Goal: Transaction & Acquisition: Purchase product/service

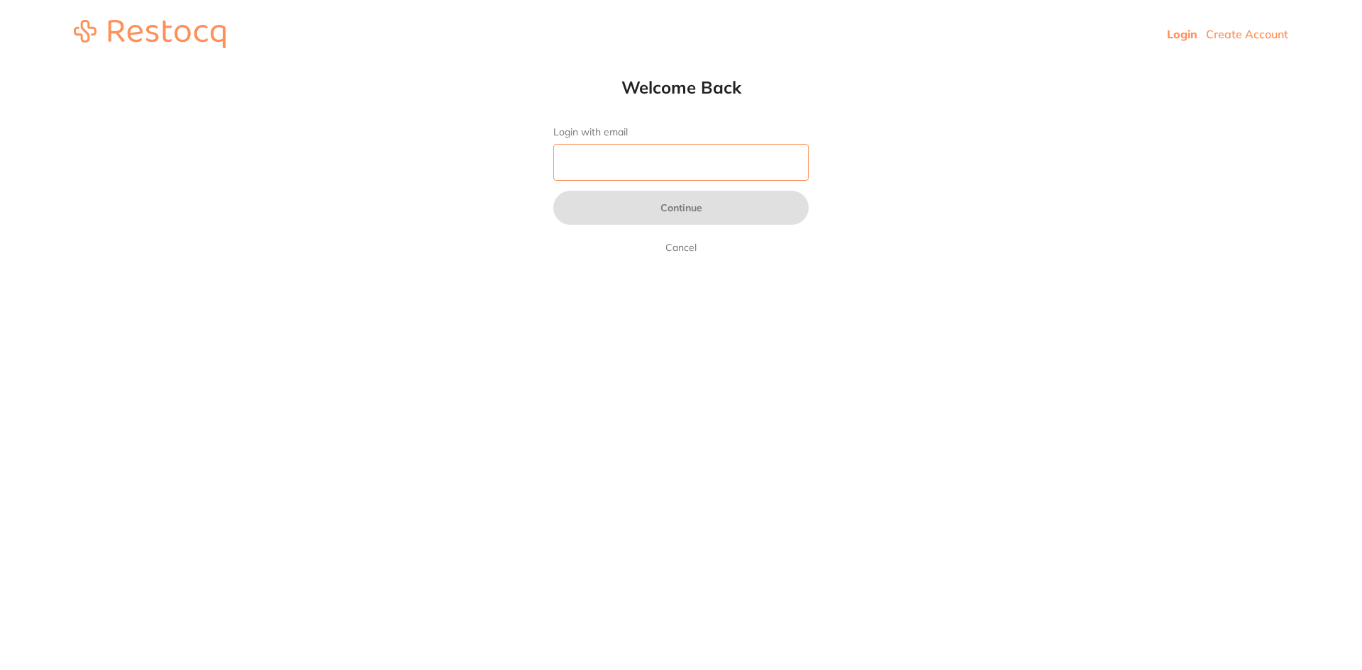
click at [642, 163] on input "Login with email" at bounding box center [680, 162] width 255 height 37
type input "[EMAIL_ADDRESS][DOMAIN_NAME]"
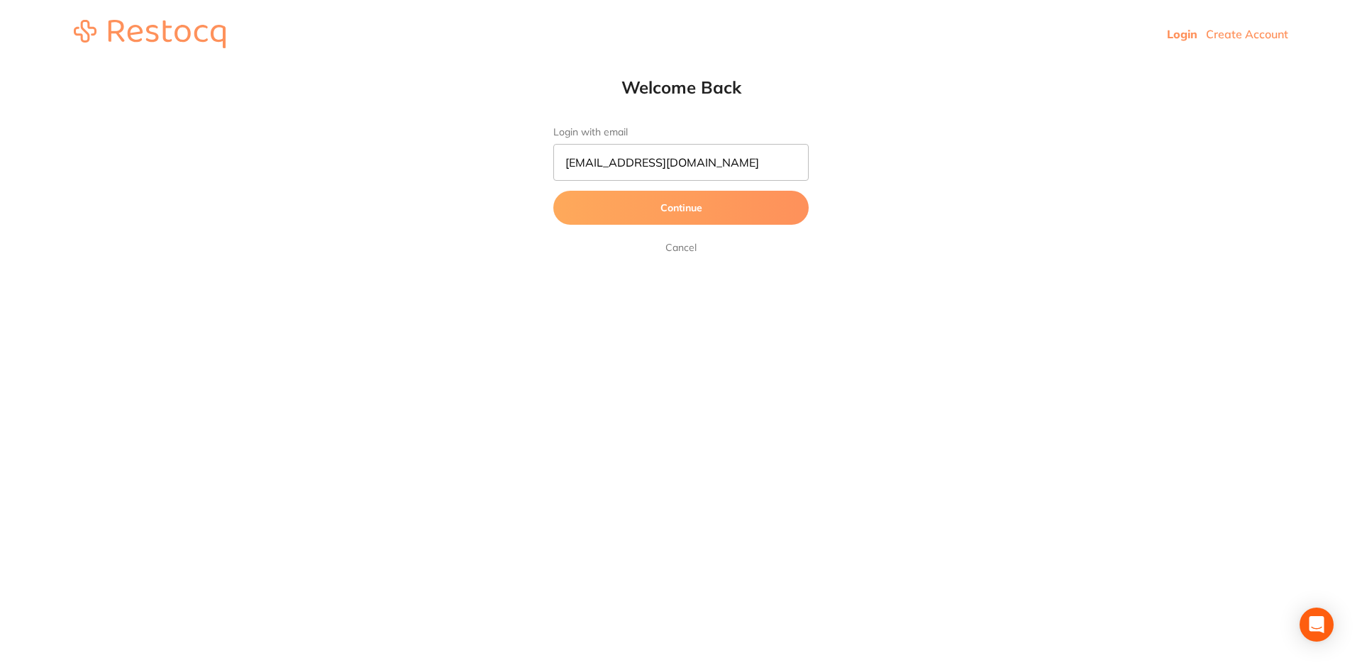
click at [663, 206] on button "Continue" at bounding box center [680, 208] width 255 height 34
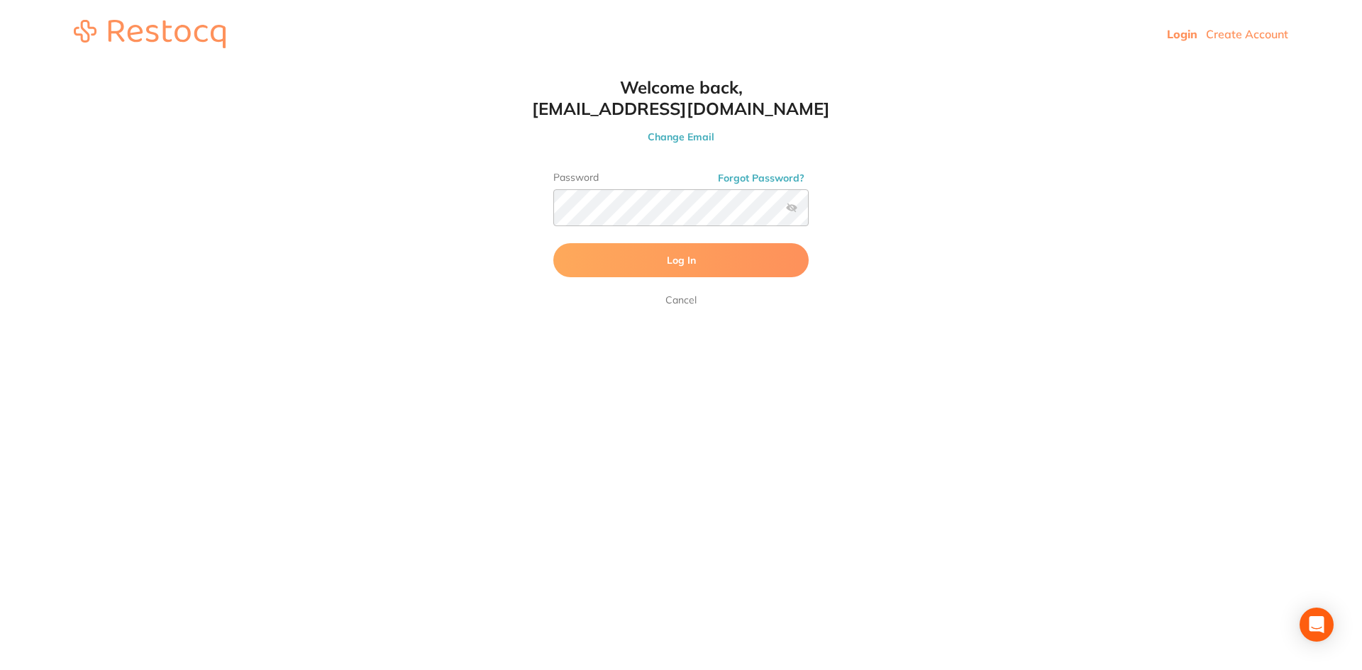
click at [696, 258] on button "Log In" at bounding box center [680, 260] width 255 height 34
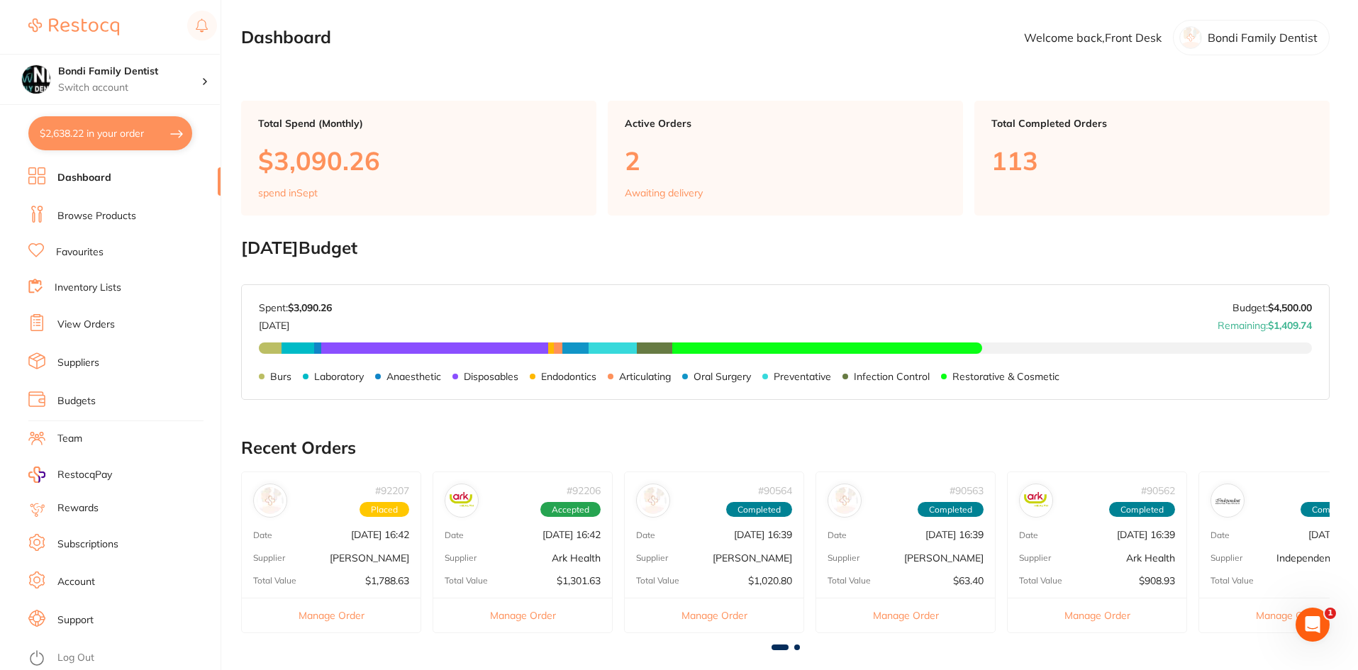
click at [80, 121] on button "$2,638.22 in your order" at bounding box center [110, 133] width 164 height 34
checkbox input "true"
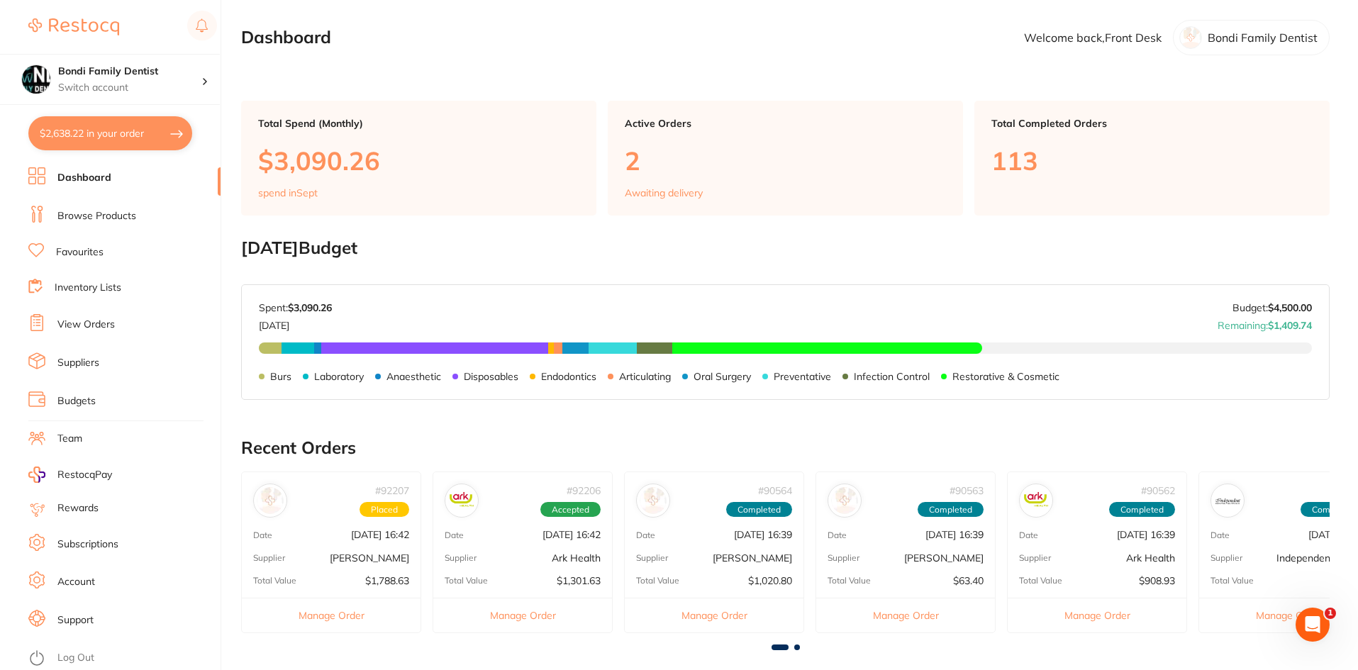
checkbox input "true"
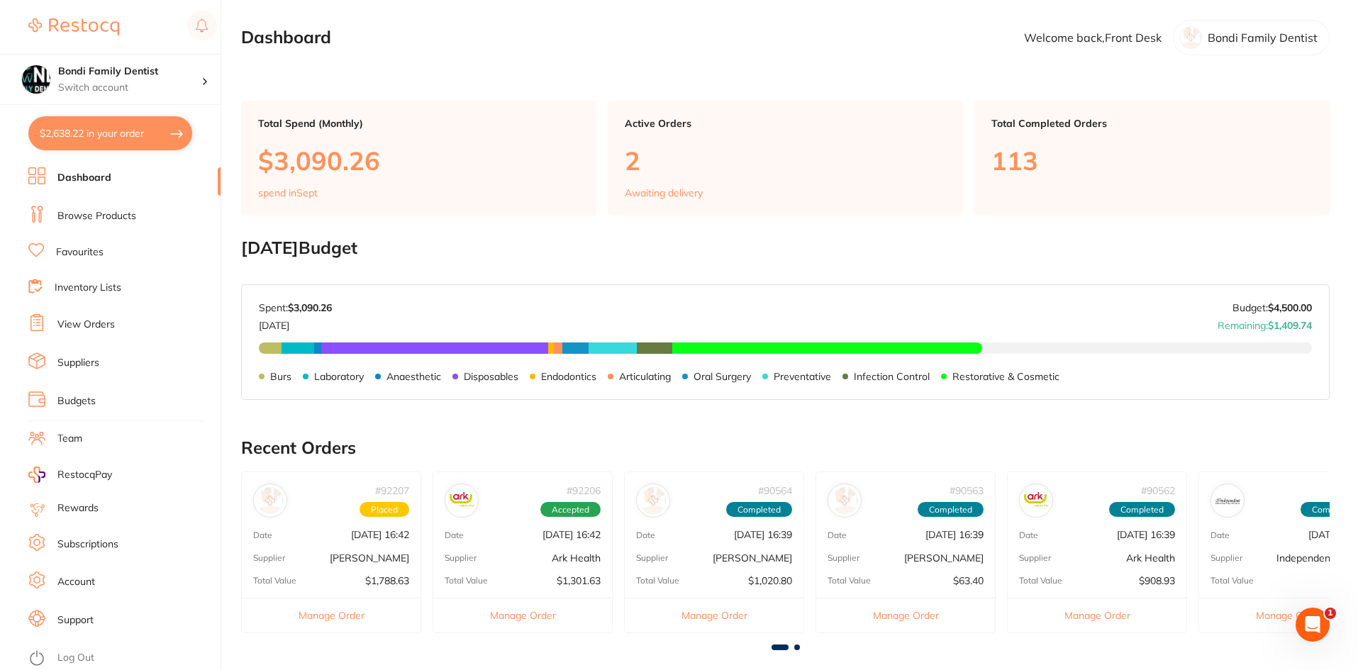
checkbox input "true"
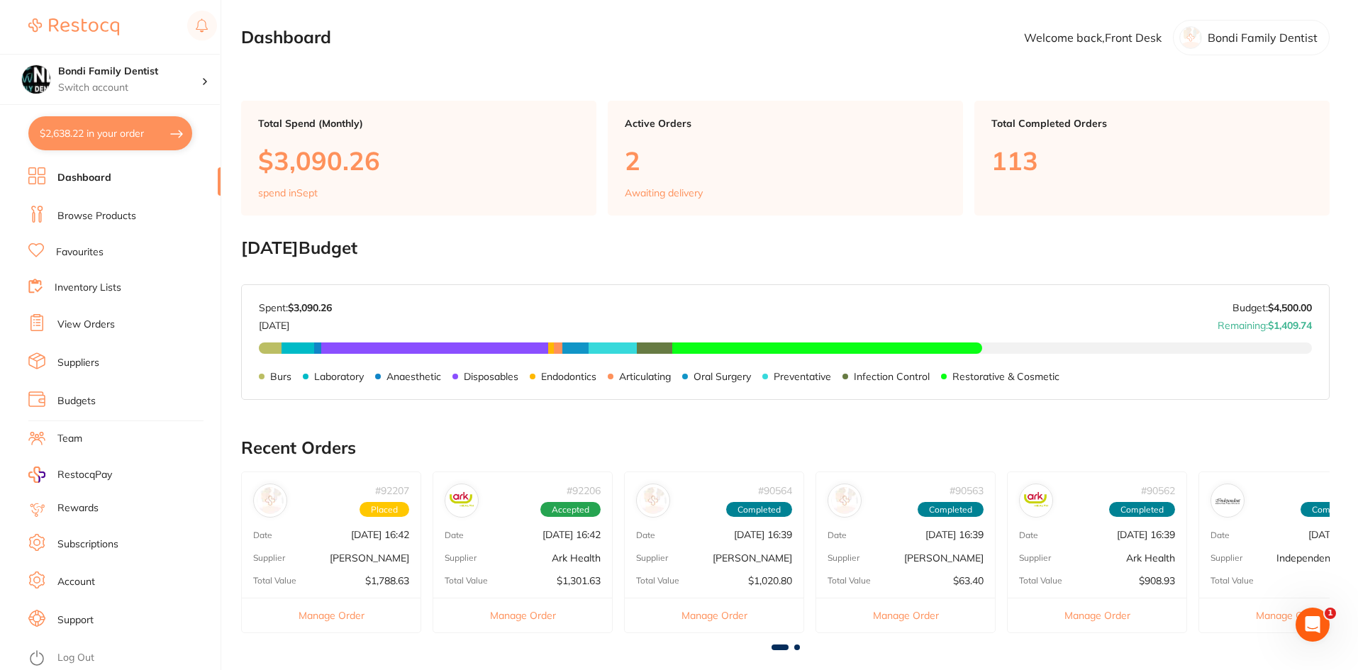
checkbox input "true"
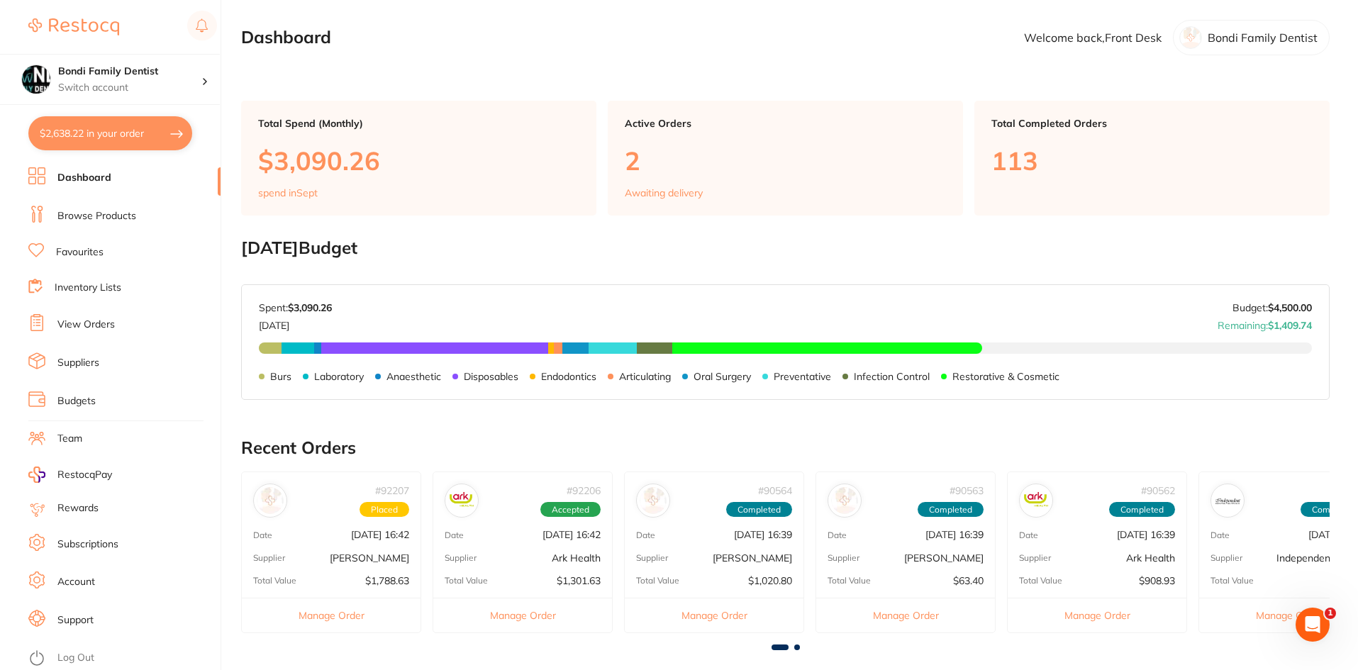
checkbox input "true"
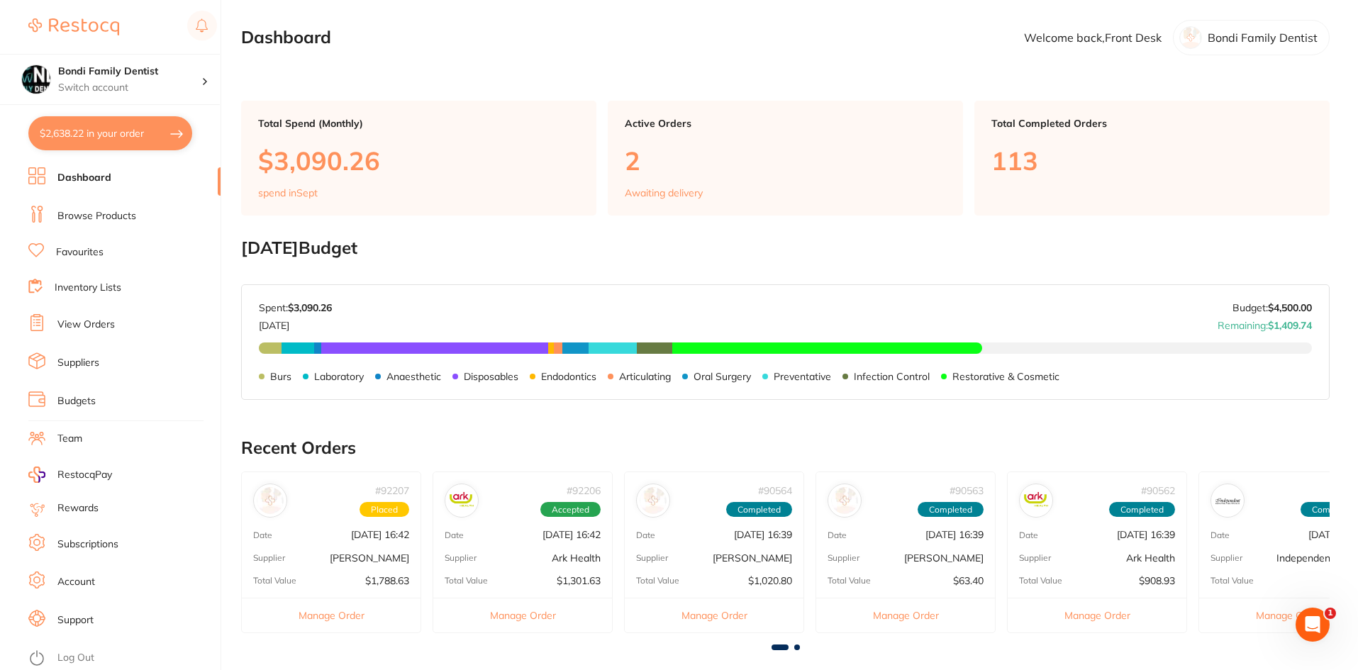
checkbox input "true"
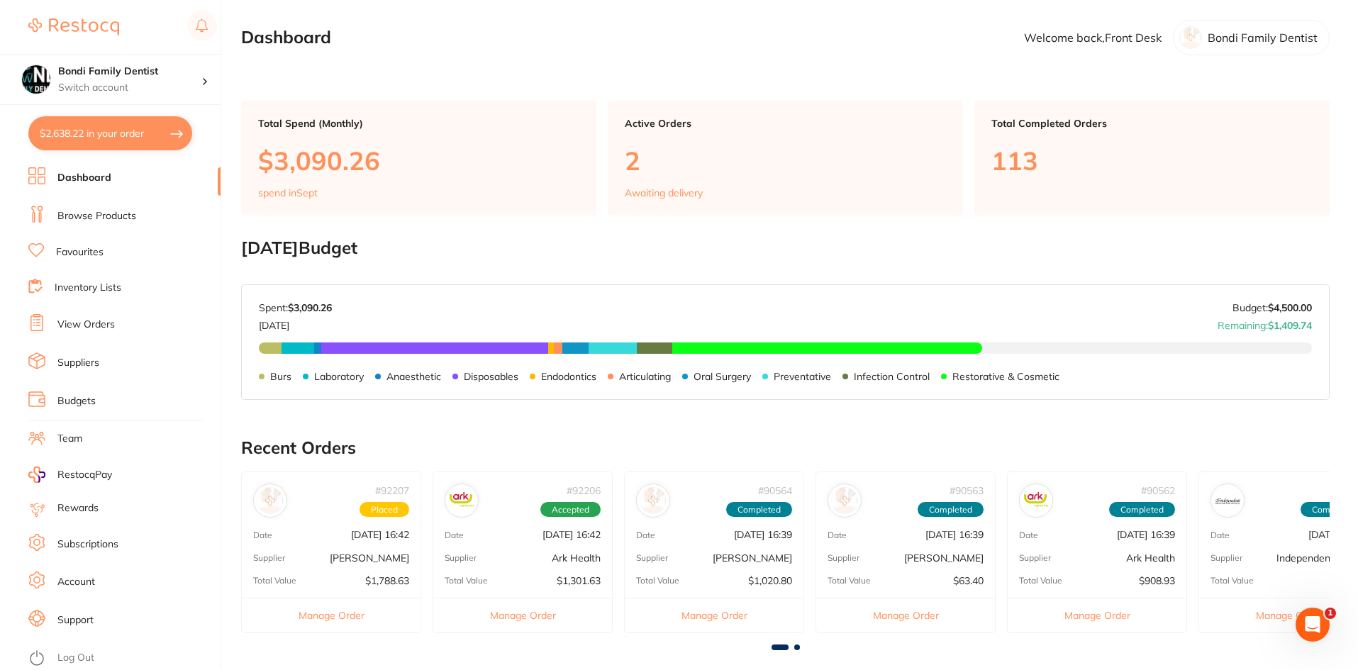
checkbox input "true"
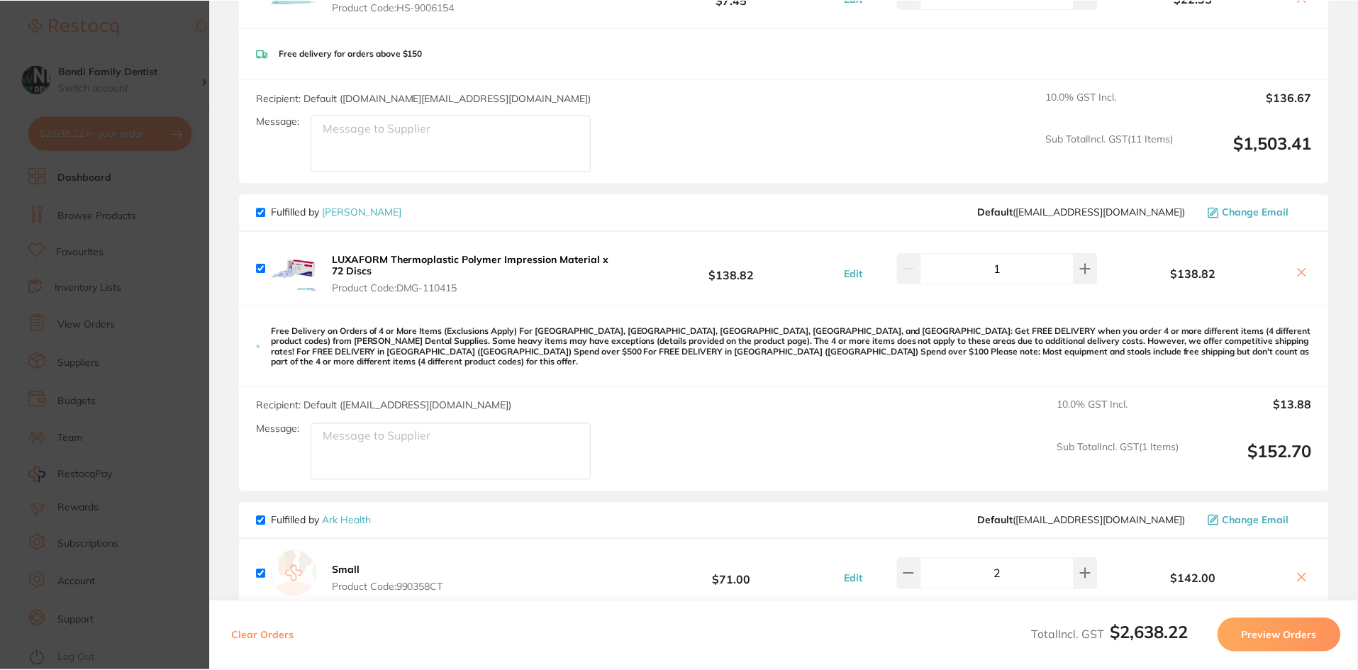
scroll to position [1064, 0]
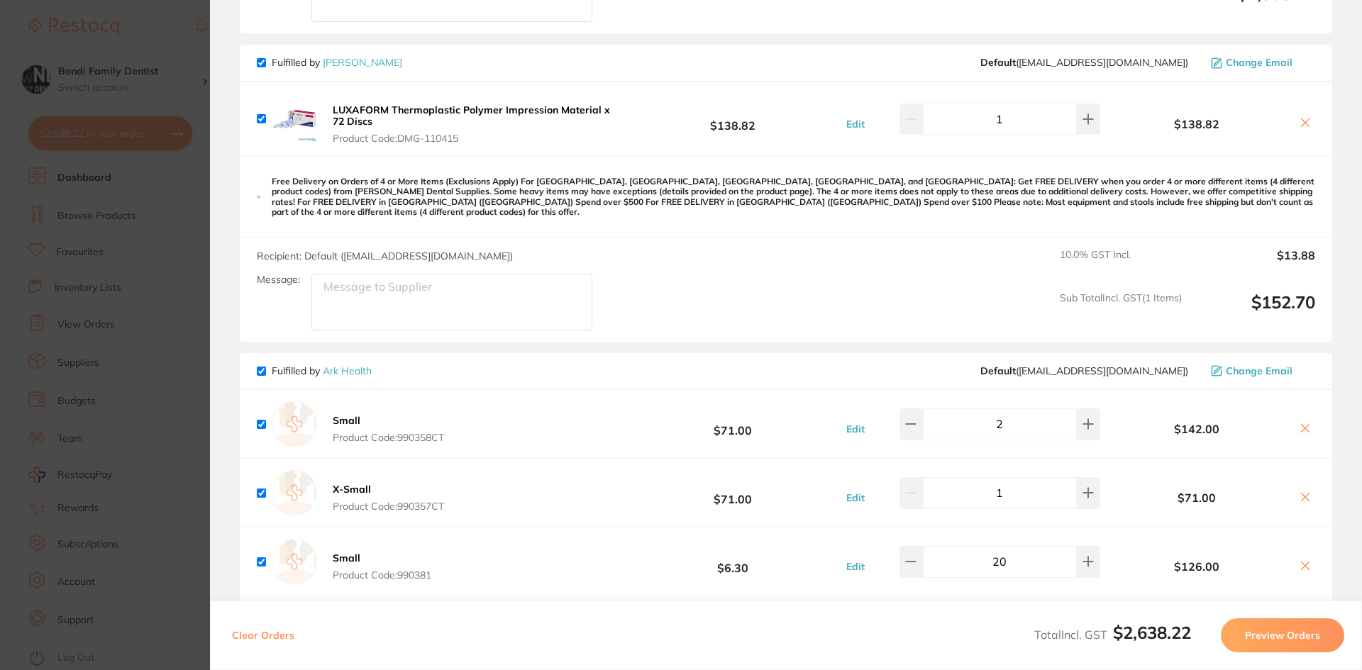
click at [183, 33] on section "Update RRP Set your pre negotiated price for this item. Item Agreed RRP (excl. …" at bounding box center [681, 335] width 1362 height 670
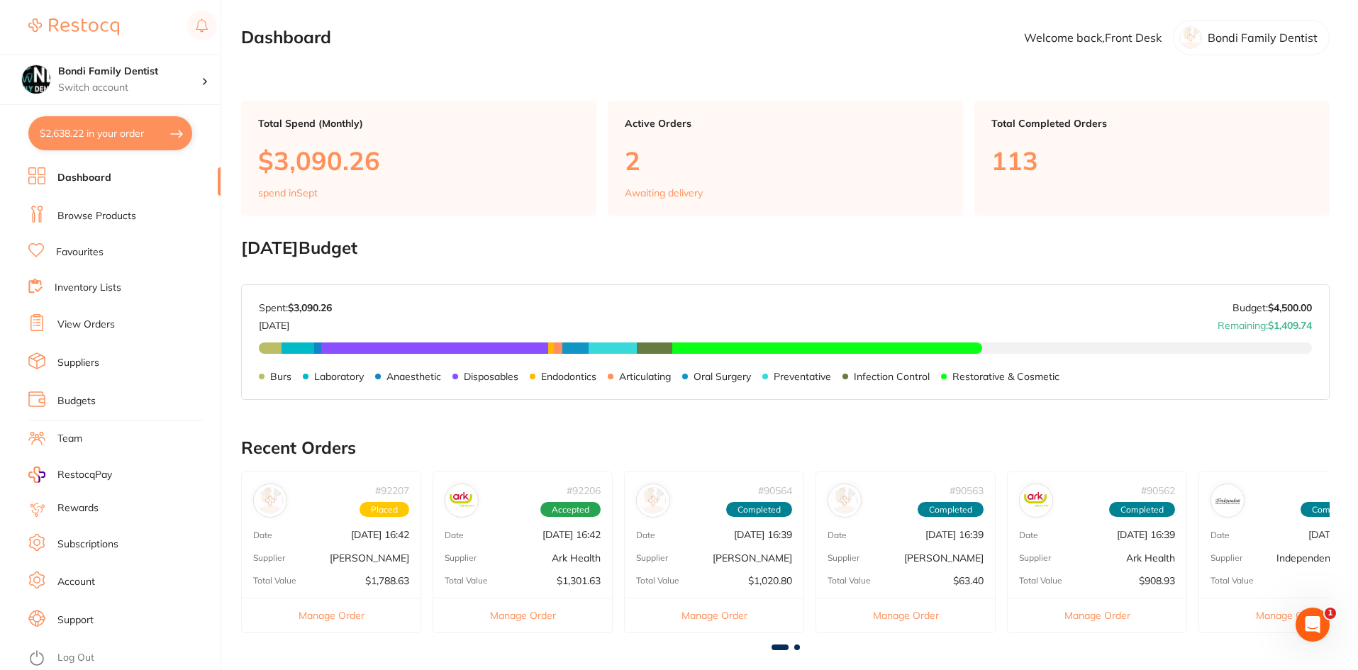
click at [84, 253] on link "Favourites" at bounding box center [80, 252] width 48 height 14
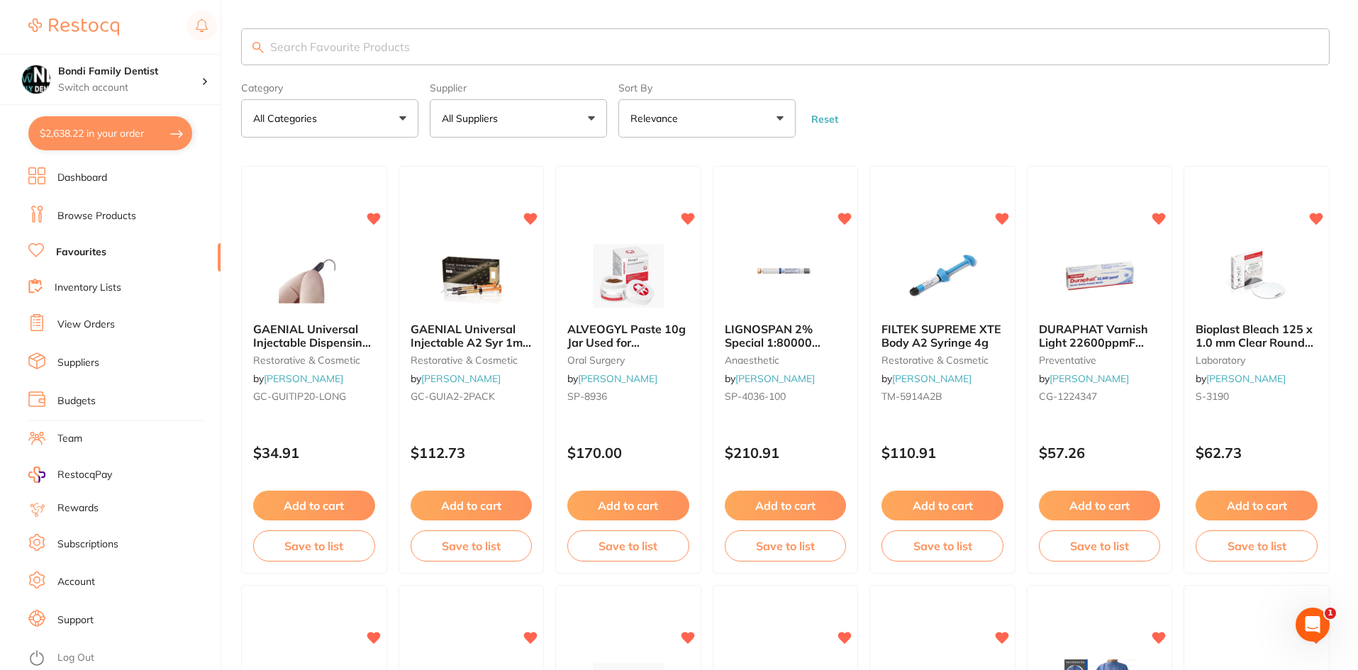
click at [356, 42] on input "search" at bounding box center [785, 46] width 1089 height 37
click at [89, 131] on button "$2,638.22 in your order" at bounding box center [110, 133] width 164 height 34
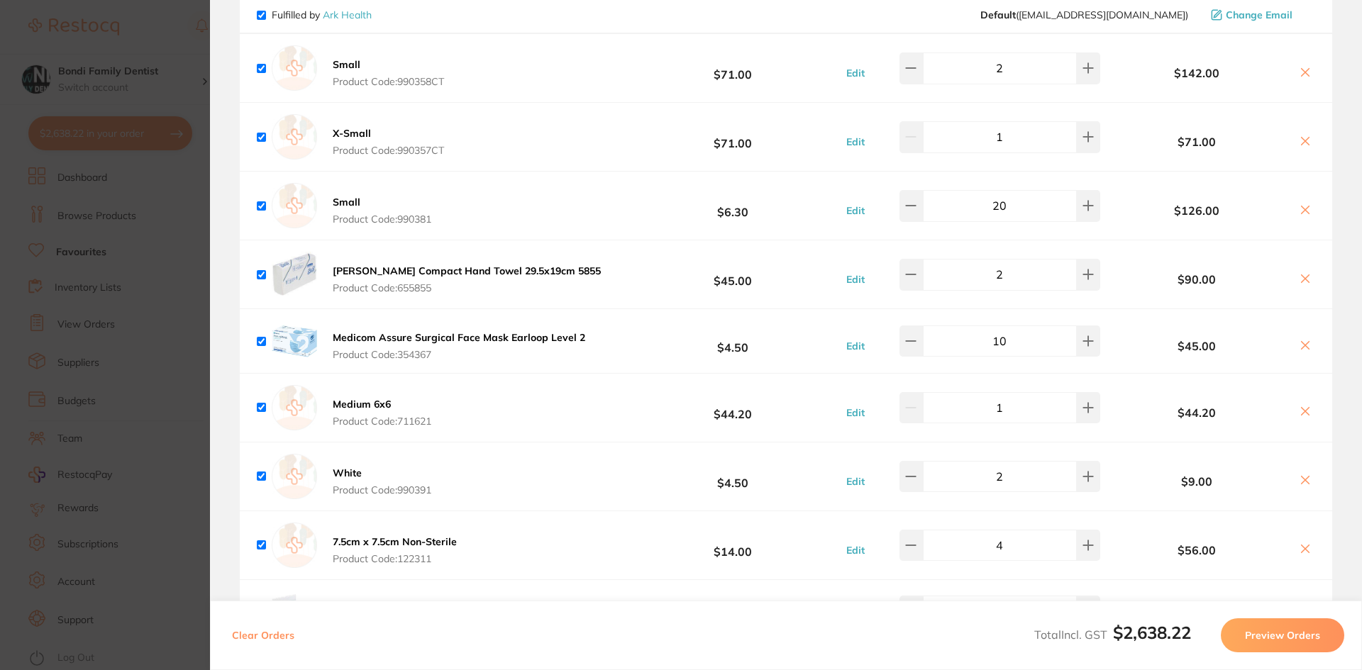
scroll to position [1282, 0]
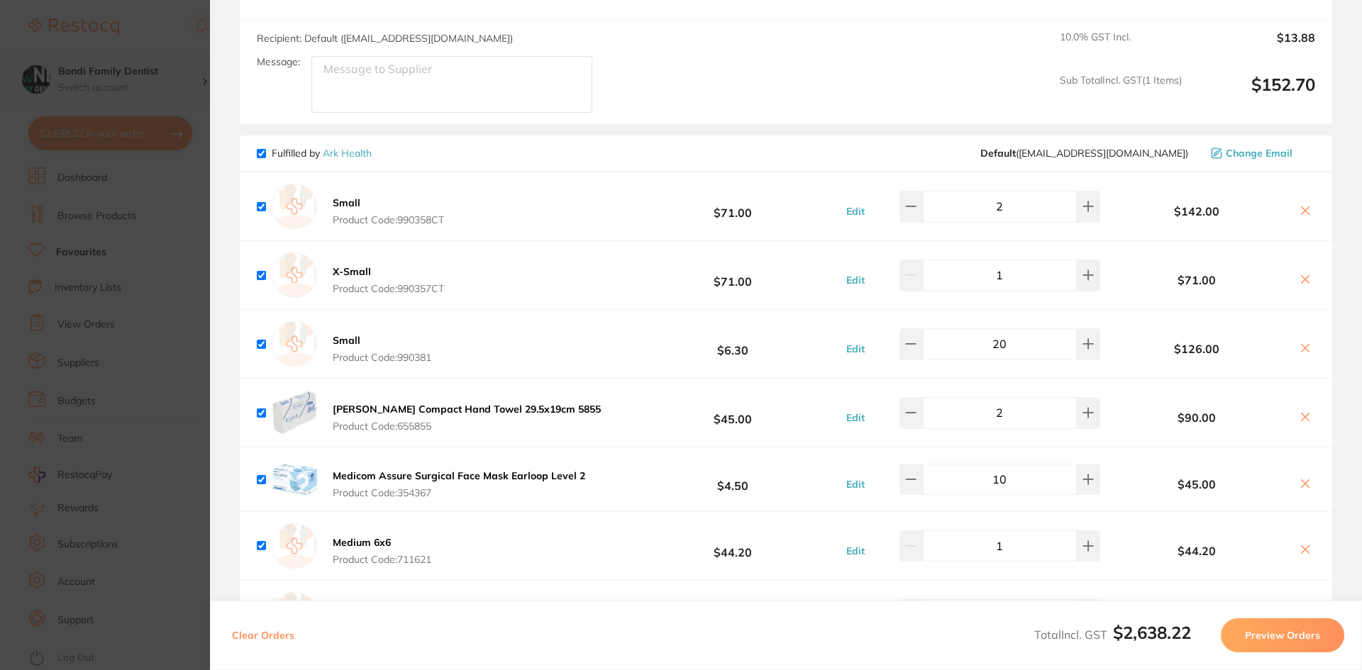
click at [177, 40] on section "Update RRP Set your pre negotiated price for this item. Item Agreed RRP (excl. …" at bounding box center [681, 335] width 1362 height 670
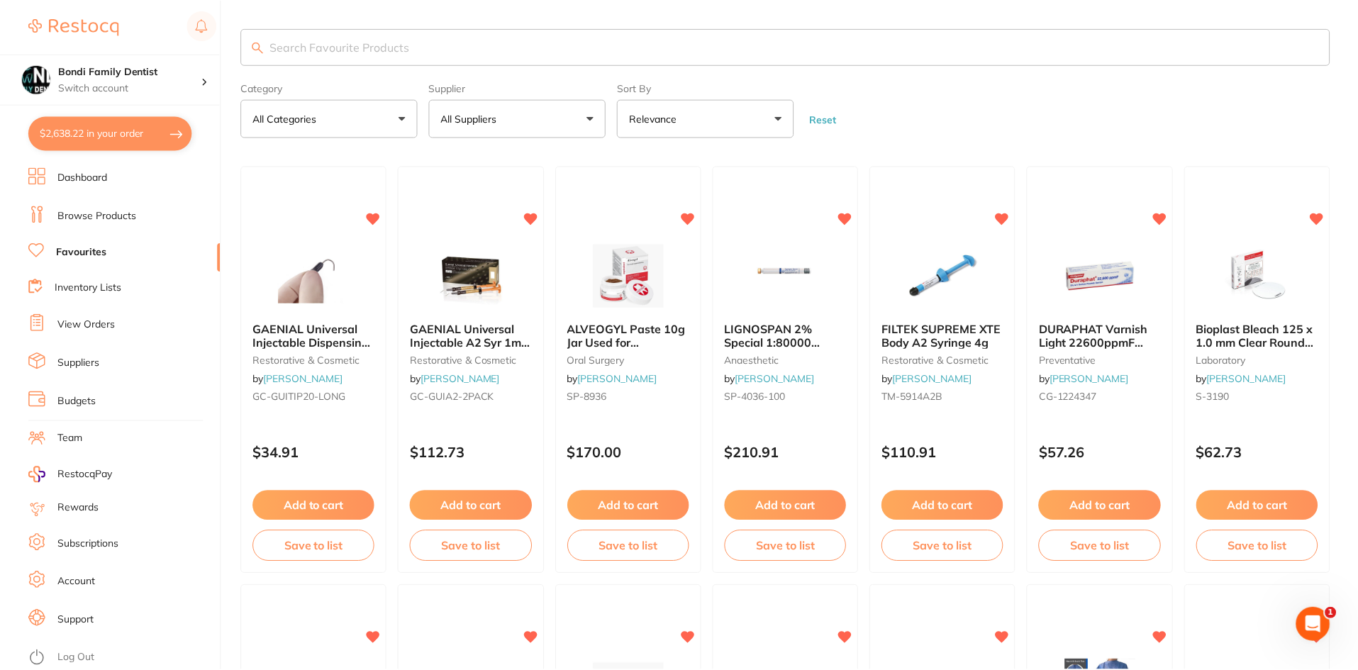
scroll to position [1, 0]
click at [103, 321] on link "View Orders" at bounding box center [85, 325] width 57 height 14
